Goal: Find specific page/section: Find specific page/section

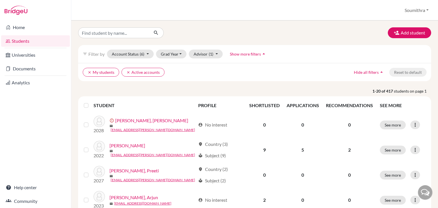
click at [247, 56] on span "Show more filters" at bounding box center [245, 54] width 31 height 5
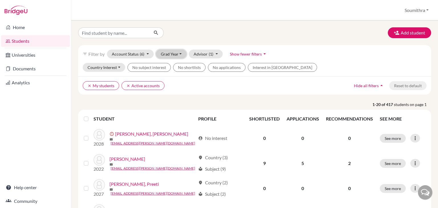
click at [173, 54] on button "Grad Year" at bounding box center [171, 54] width 31 height 9
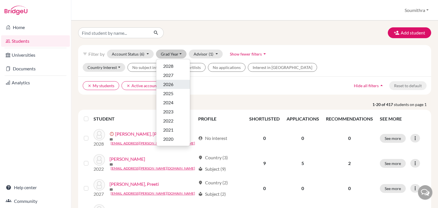
click at [174, 84] on div "2026" at bounding box center [173, 84] width 20 height 7
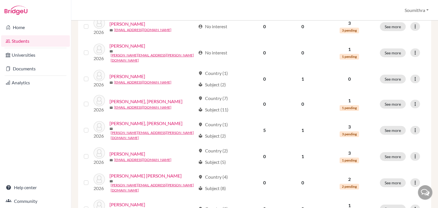
scroll to position [444, 0]
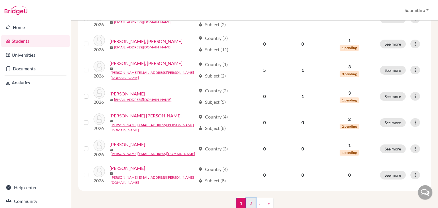
click at [251, 198] on link "2" at bounding box center [251, 203] width 10 height 11
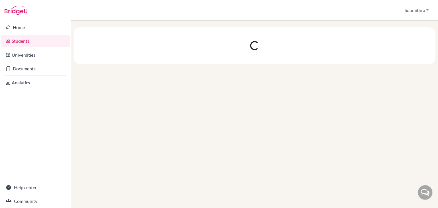
scroll to position [0, 0]
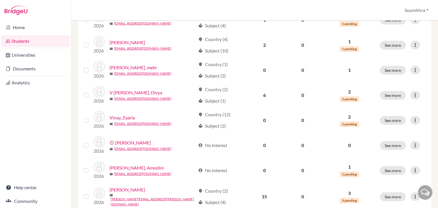
scroll to position [193, 0]
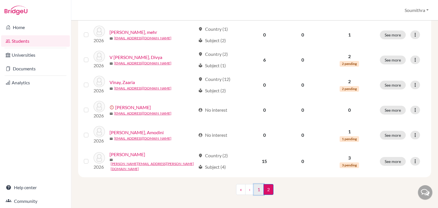
click at [257, 186] on link "1" at bounding box center [259, 189] width 10 height 11
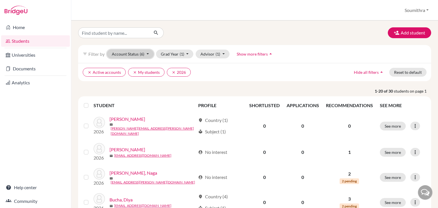
click at [148, 54] on button "Account Status (6)" at bounding box center [130, 54] width 47 height 9
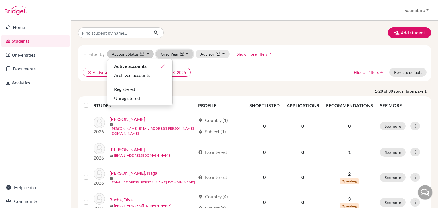
click at [171, 55] on button "Grad Year (1)" at bounding box center [175, 54] width 38 height 9
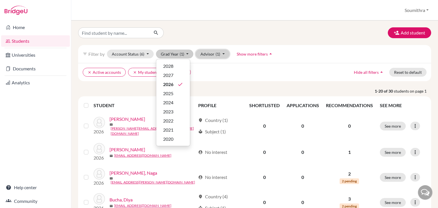
click at [212, 56] on button "Advisor (1)" at bounding box center [213, 54] width 34 height 9
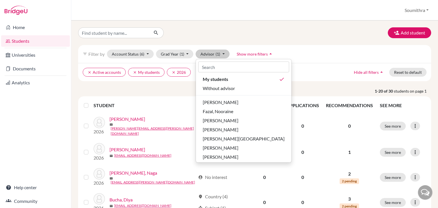
click at [256, 56] on button "Show more filters arrow_drop_up" at bounding box center [255, 54] width 46 height 9
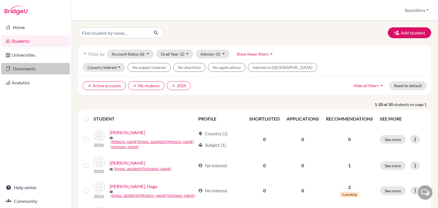
click at [25, 72] on link "Documents" at bounding box center [35, 68] width 69 height 11
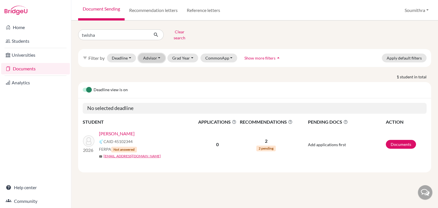
click at [159, 54] on button "Advisor" at bounding box center [151, 58] width 27 height 9
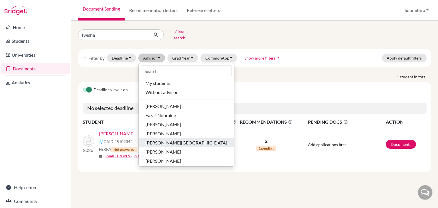
click at [173, 139] on span "[PERSON_NAME][GEOGRAPHIC_DATA]" at bounding box center [186, 142] width 82 height 7
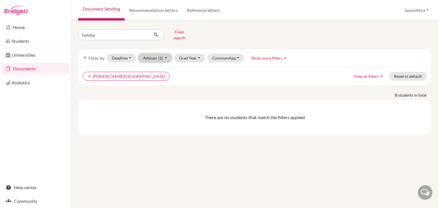
click at [153, 55] on button "Advisor (1)" at bounding box center [155, 58] width 34 height 9
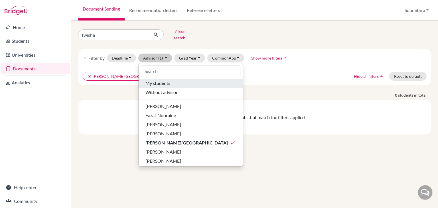
click at [162, 80] on span "My students" at bounding box center [157, 83] width 25 height 7
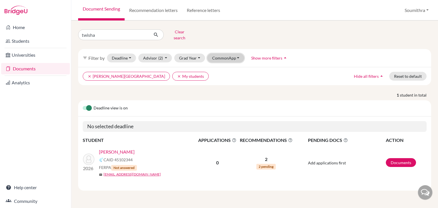
click at [233, 56] on button "CommonApp" at bounding box center [225, 58] width 37 height 9
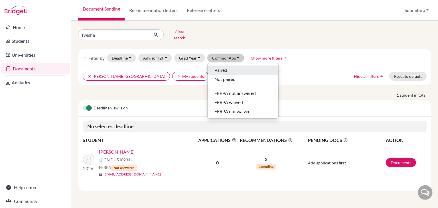
click at [230, 67] on div "Paired" at bounding box center [242, 70] width 57 height 7
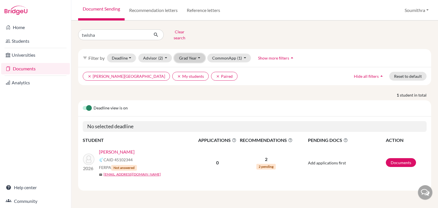
click at [191, 54] on button "Grad Year" at bounding box center [189, 58] width 31 height 9
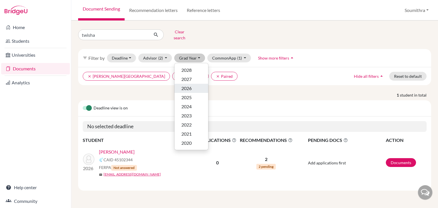
click at [189, 88] on button "2026" at bounding box center [192, 88] width 34 height 9
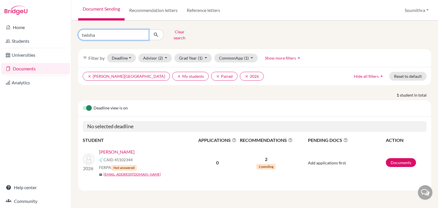
click at [142, 33] on input "twisha" at bounding box center [113, 34] width 71 height 11
click at [178, 34] on button "Clear search" at bounding box center [180, 34] width 32 height 15
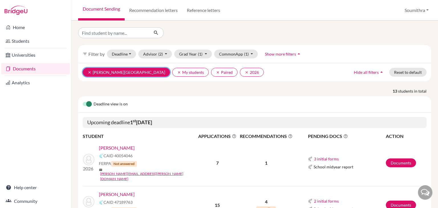
click at [91, 73] on icon "clear" at bounding box center [90, 72] width 4 height 4
